Goal: Navigation & Orientation: Find specific page/section

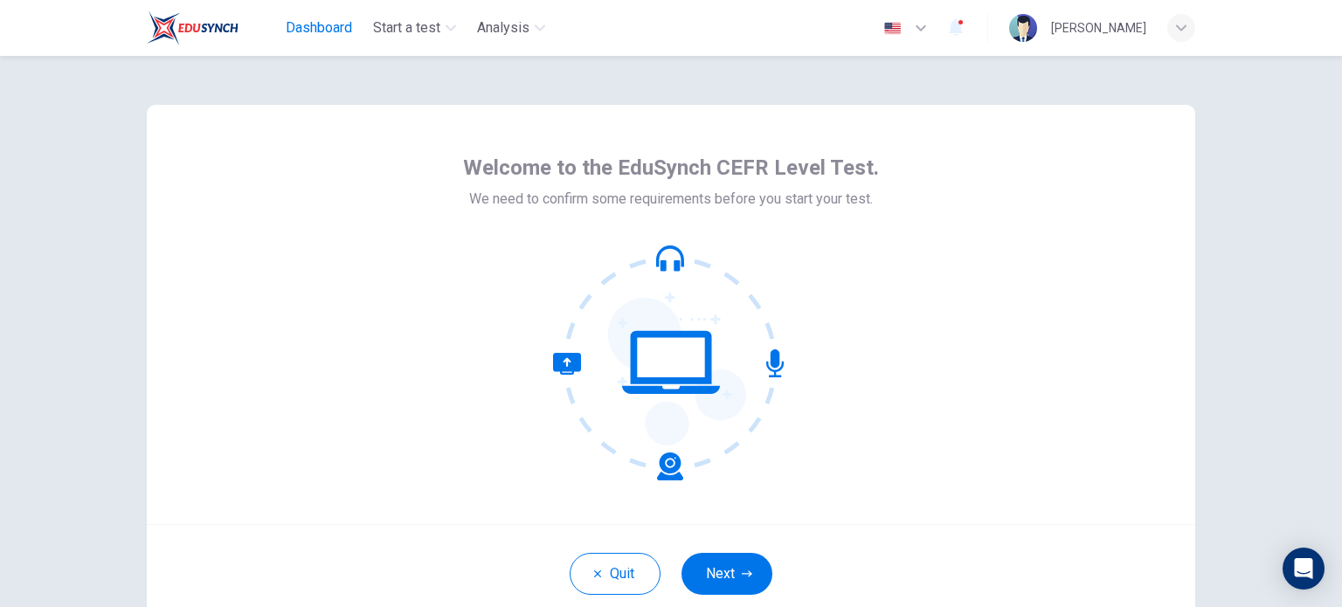
click at [342, 25] on span "Dashboard" at bounding box center [319, 27] width 66 height 21
